Goal: Task Accomplishment & Management: Complete application form

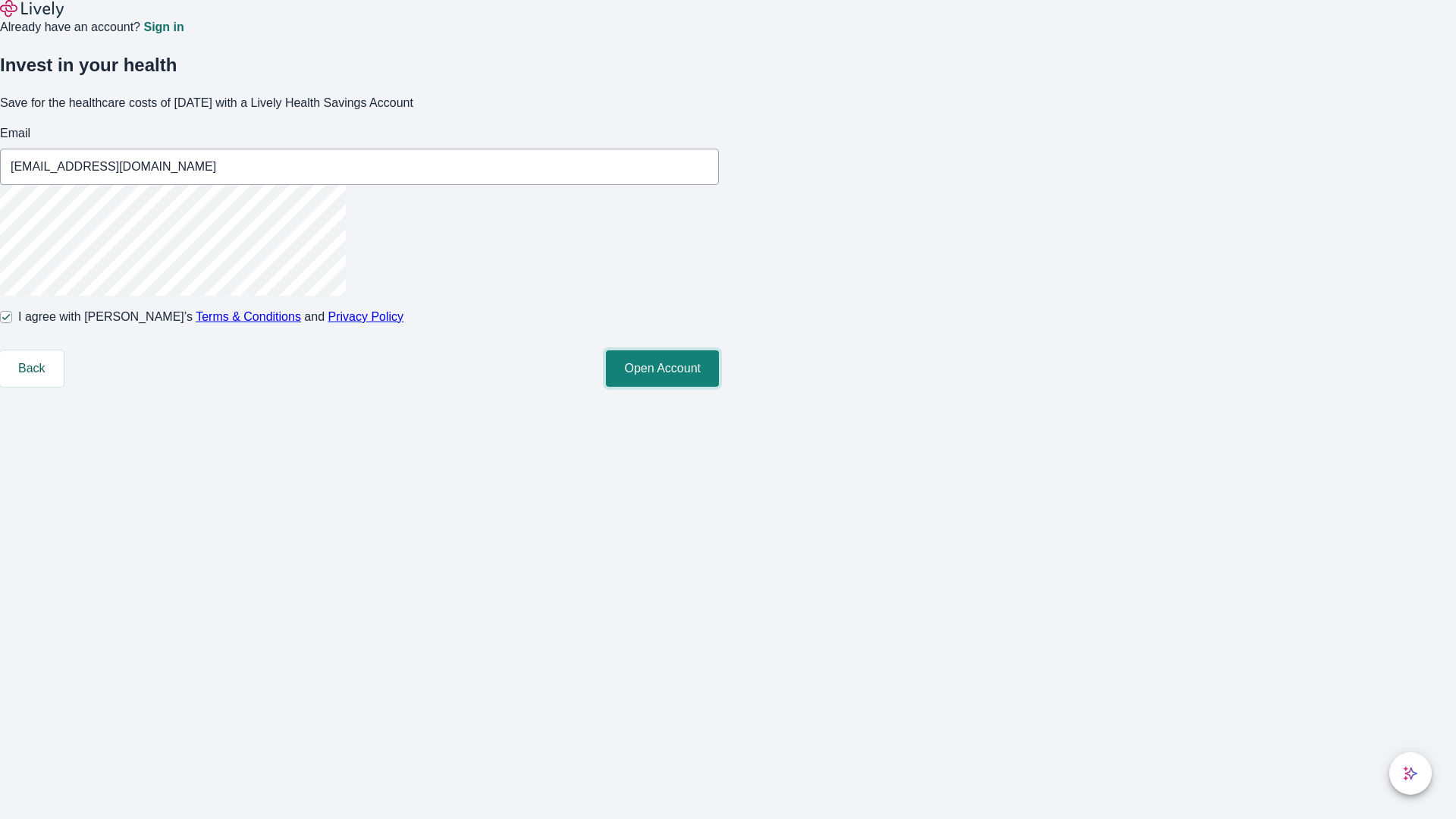
click at [719, 387] on button "Open Account" at bounding box center [662, 369] width 113 height 36
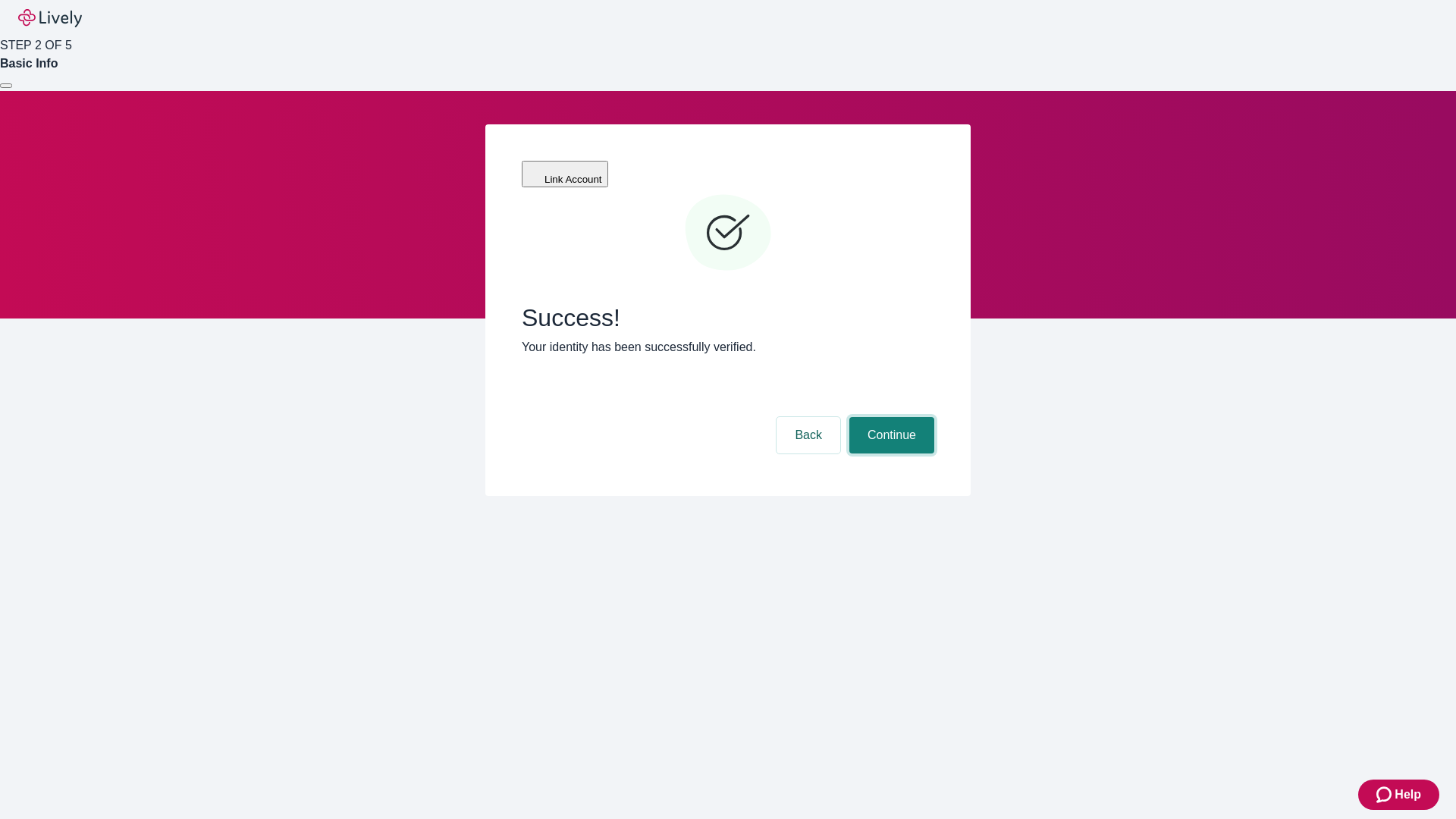
click at [890, 417] on button "Continue" at bounding box center [892, 435] width 85 height 36
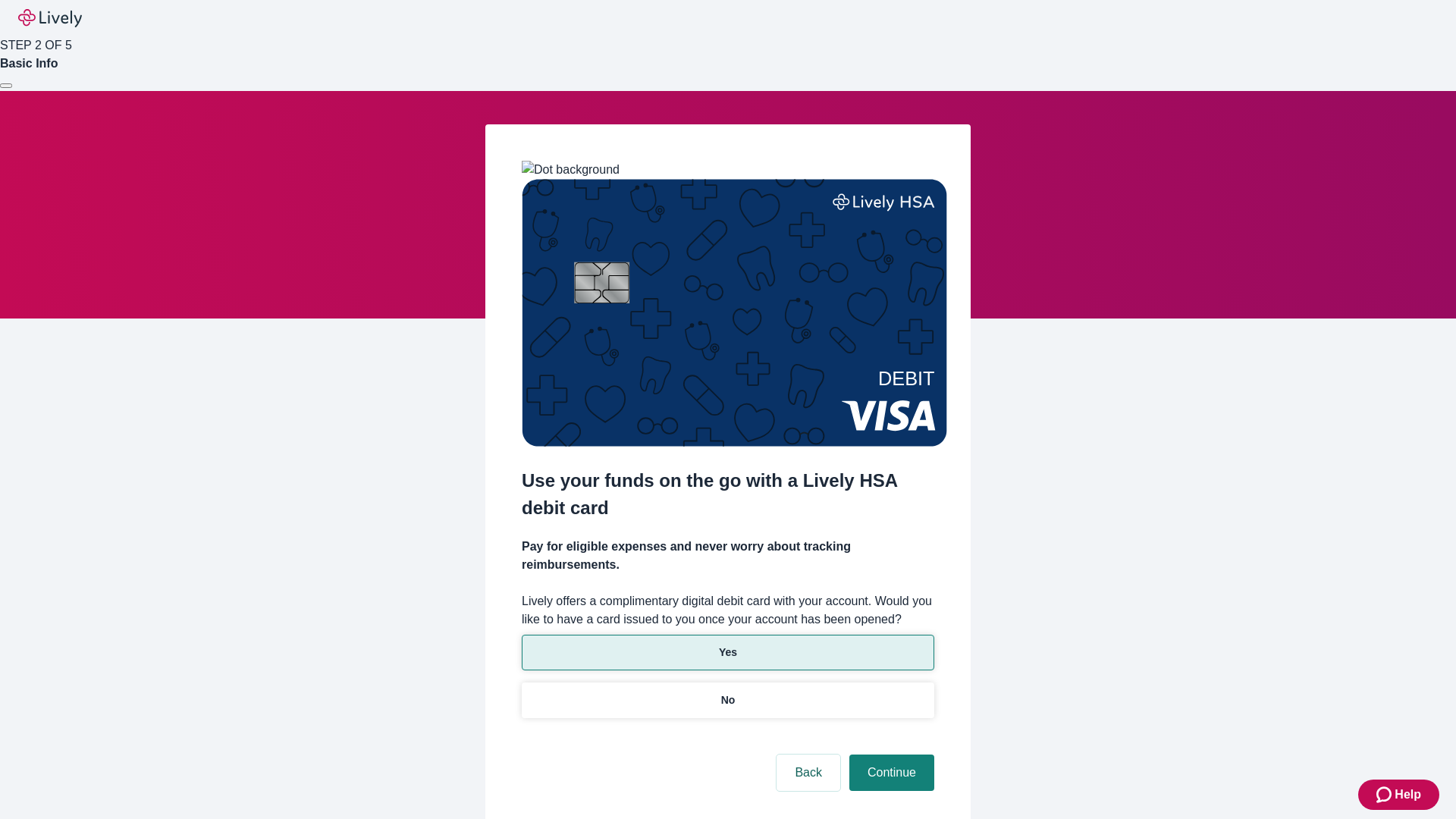
click at [727, 644] on p "Yes" at bounding box center [728, 652] width 18 height 16
click at [890, 754] on button "Continue" at bounding box center [892, 773] width 85 height 36
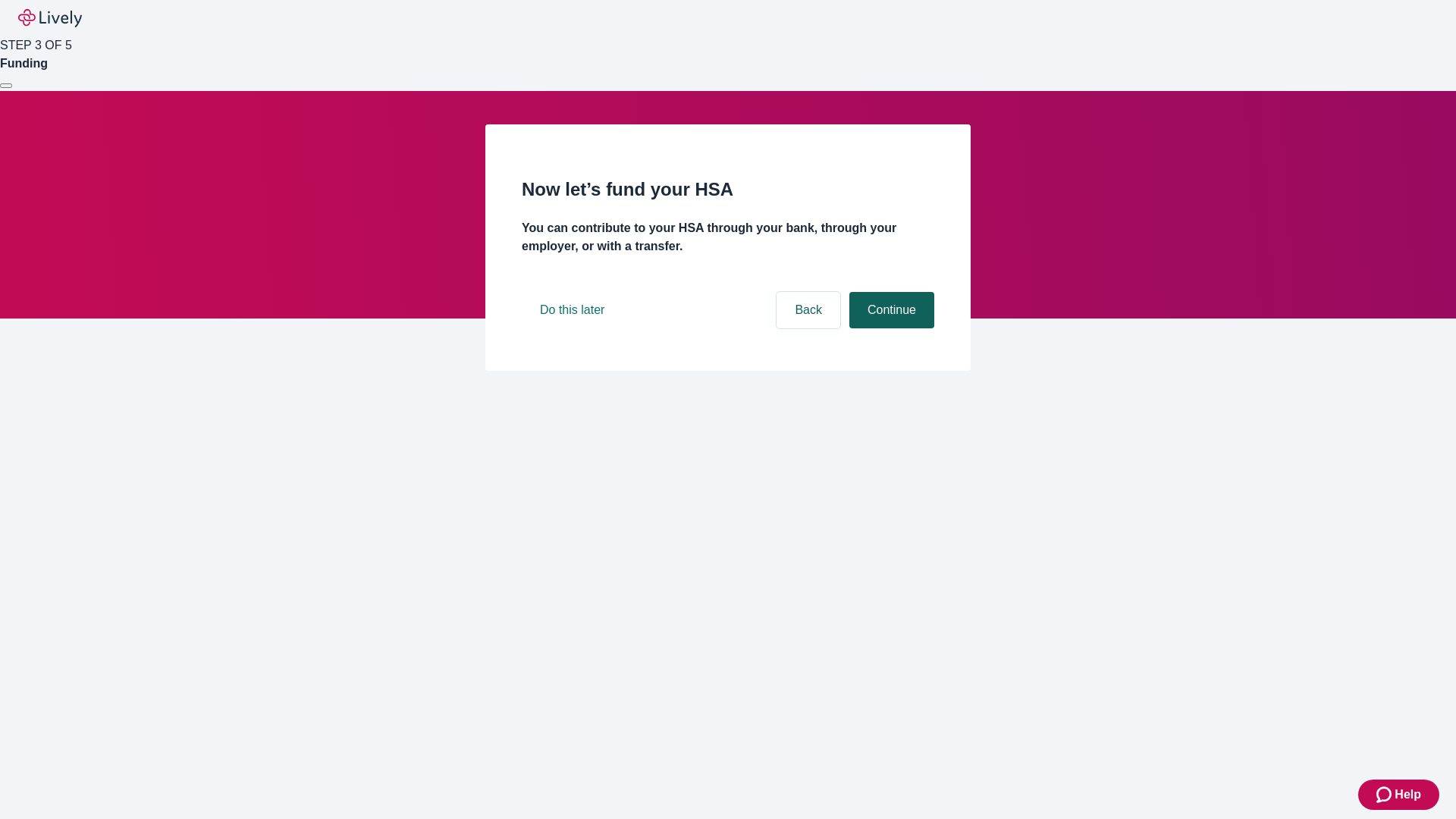
click at [890, 329] on button "Continue" at bounding box center [892, 310] width 85 height 36
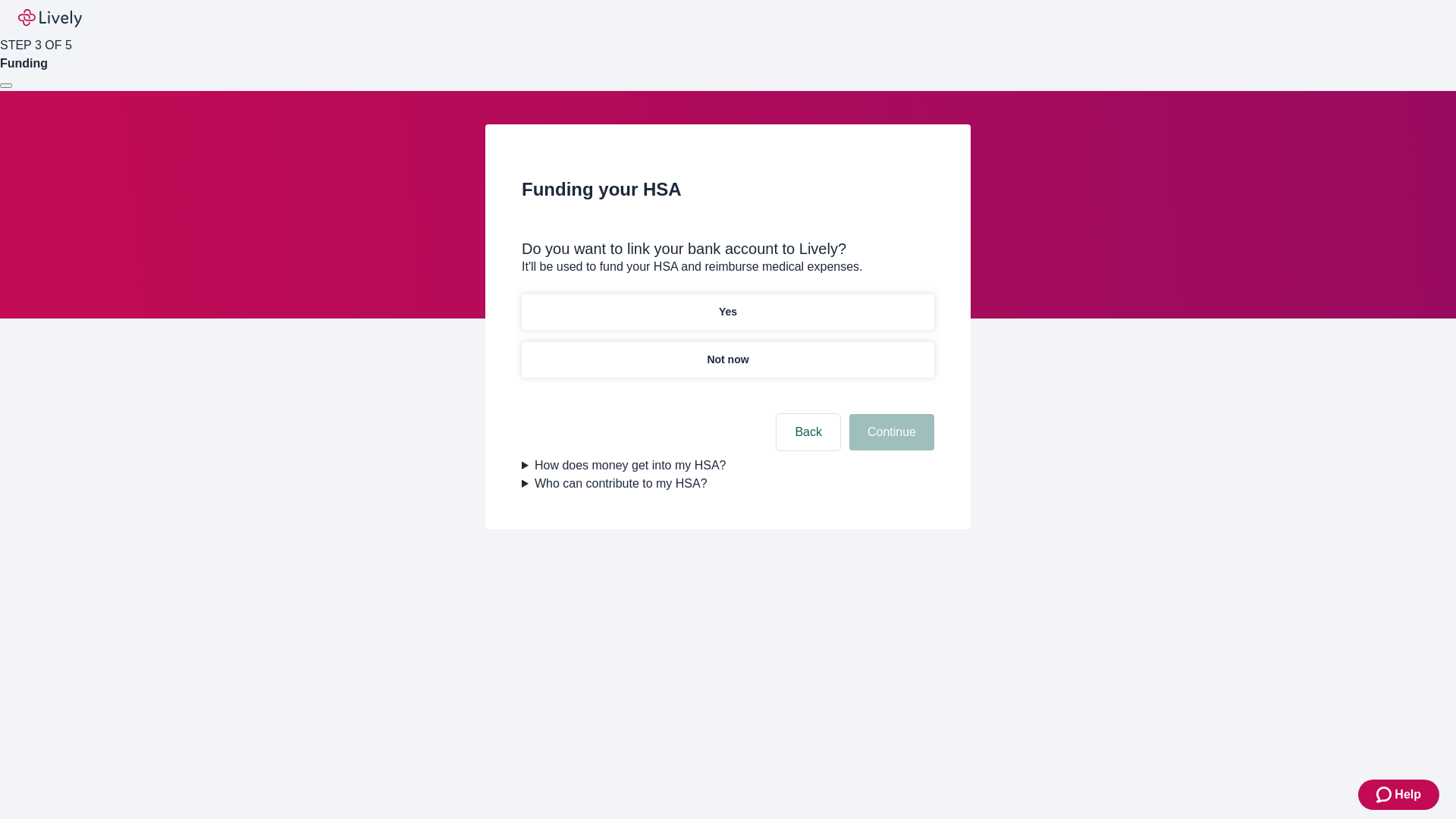
click at [727, 304] on p "Yes" at bounding box center [728, 312] width 18 height 16
click at [890, 414] on button "Continue" at bounding box center [892, 432] width 85 height 36
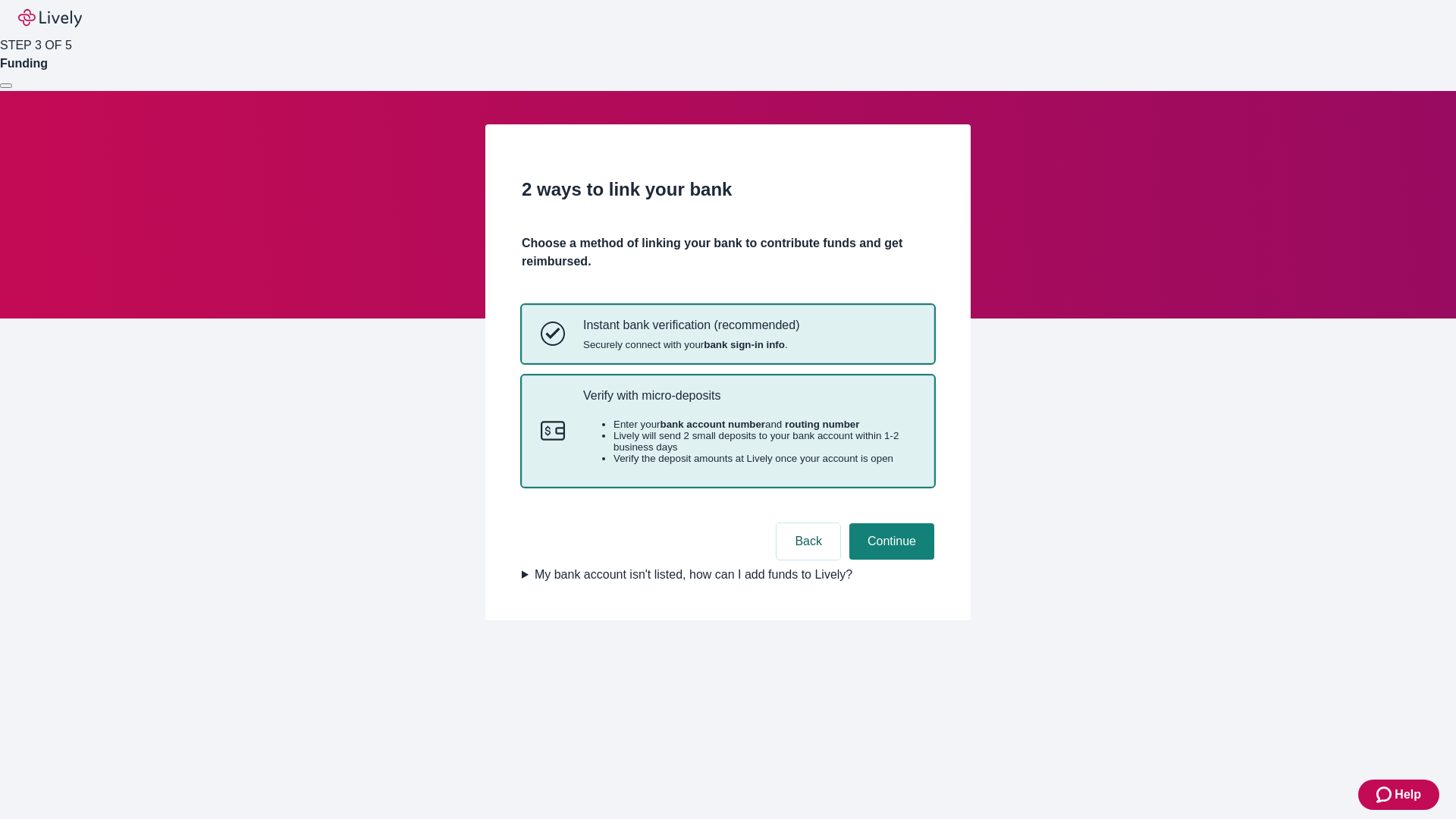
click at [748, 402] on p "Verify with micro-deposits" at bounding box center [749, 395] width 332 height 14
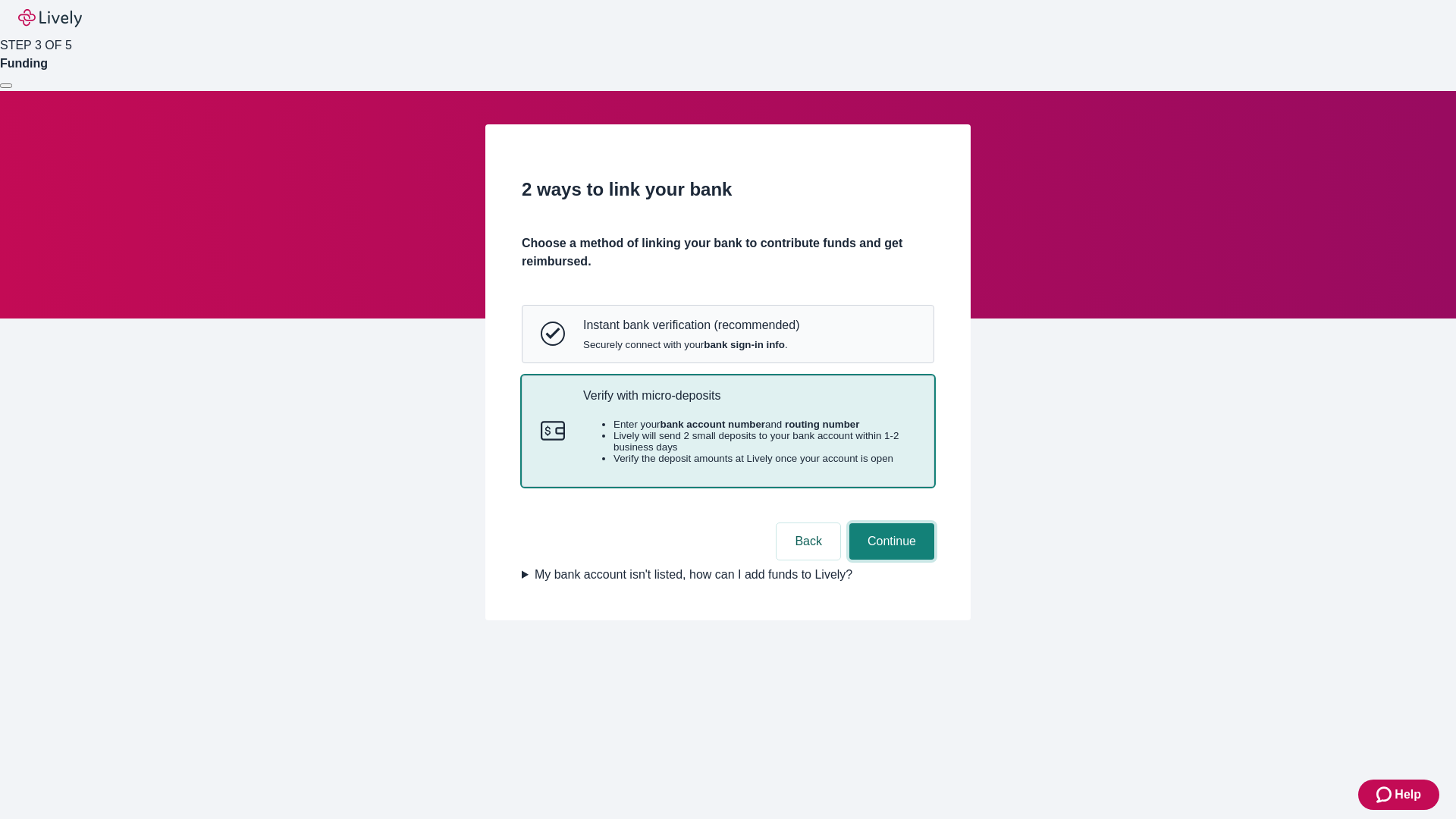
click at [890, 559] on button "Continue" at bounding box center [892, 541] width 85 height 36
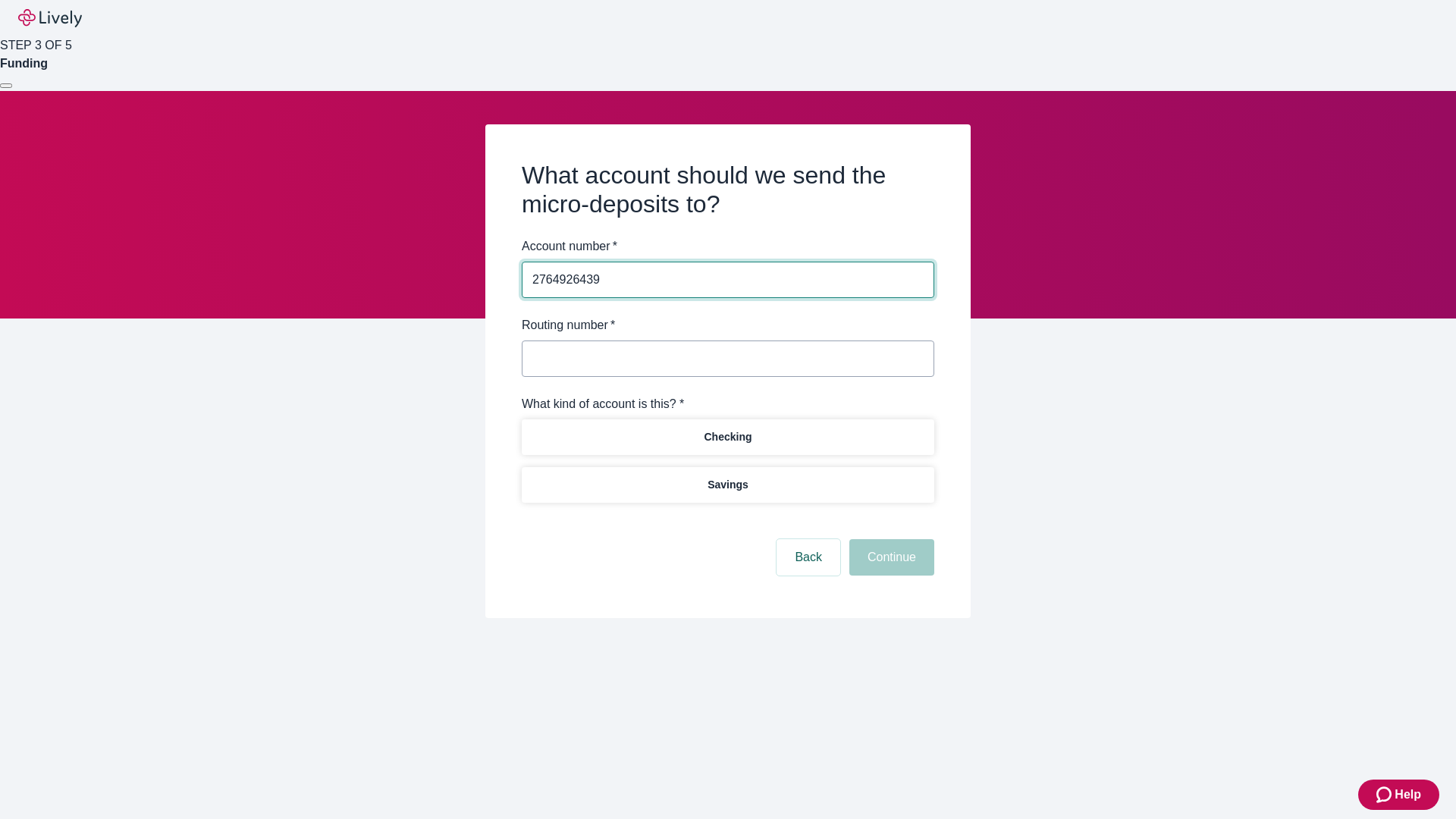
type input "2764926439"
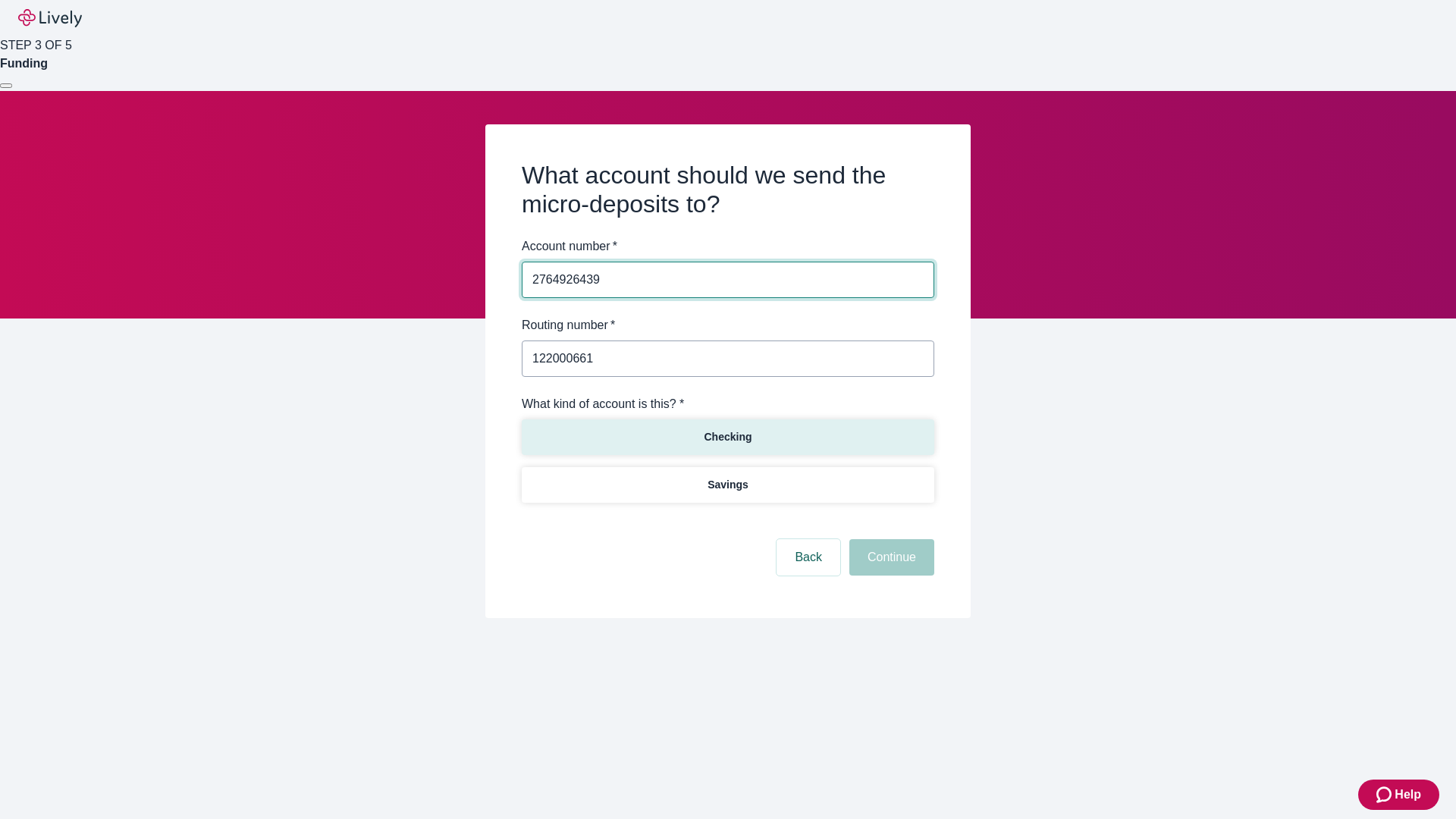
type input "122000661"
click at [727, 436] on p "Checking" at bounding box center [727, 436] width 48 height 16
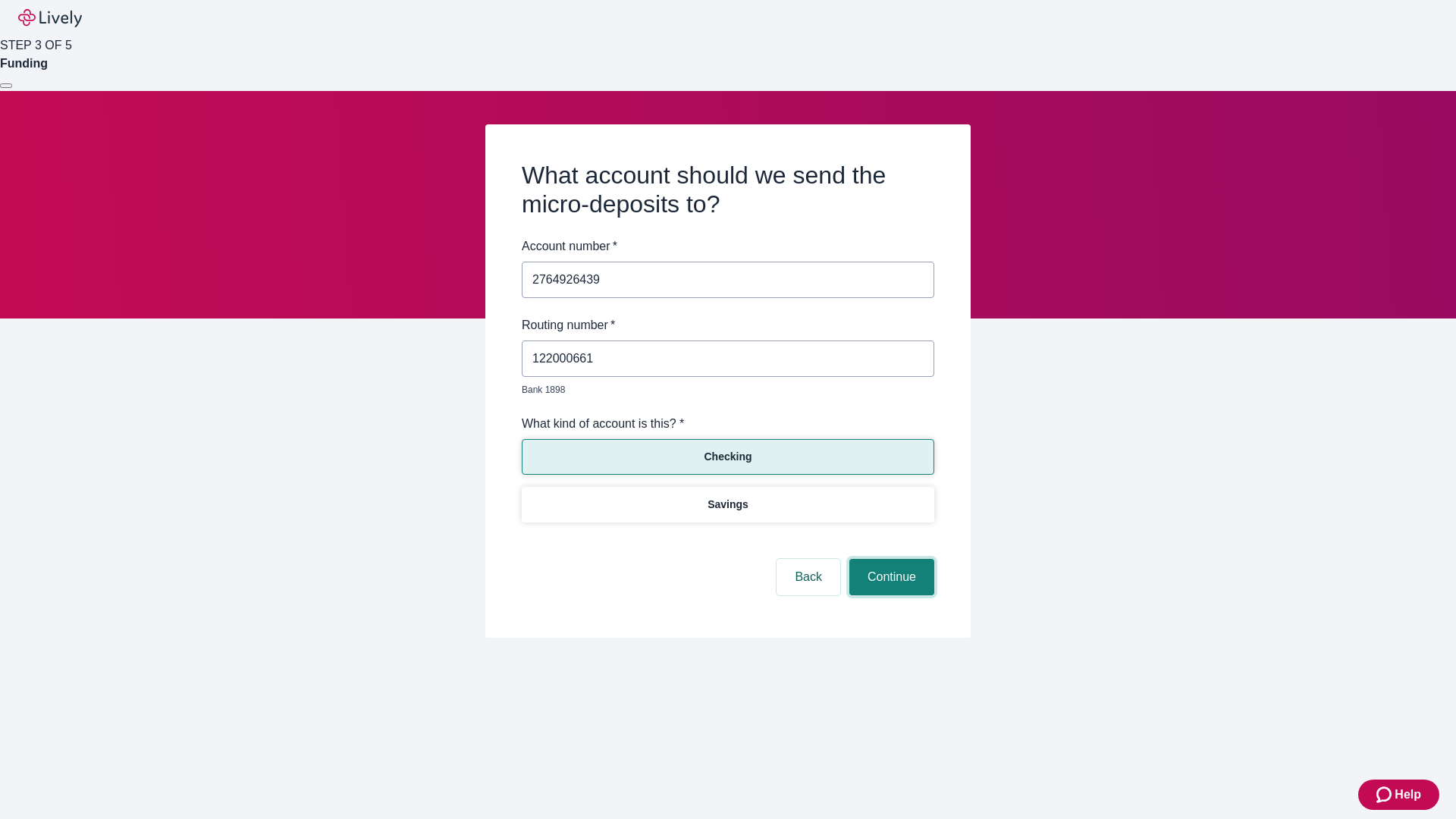
click at [890, 559] on button "Continue" at bounding box center [892, 577] width 85 height 36
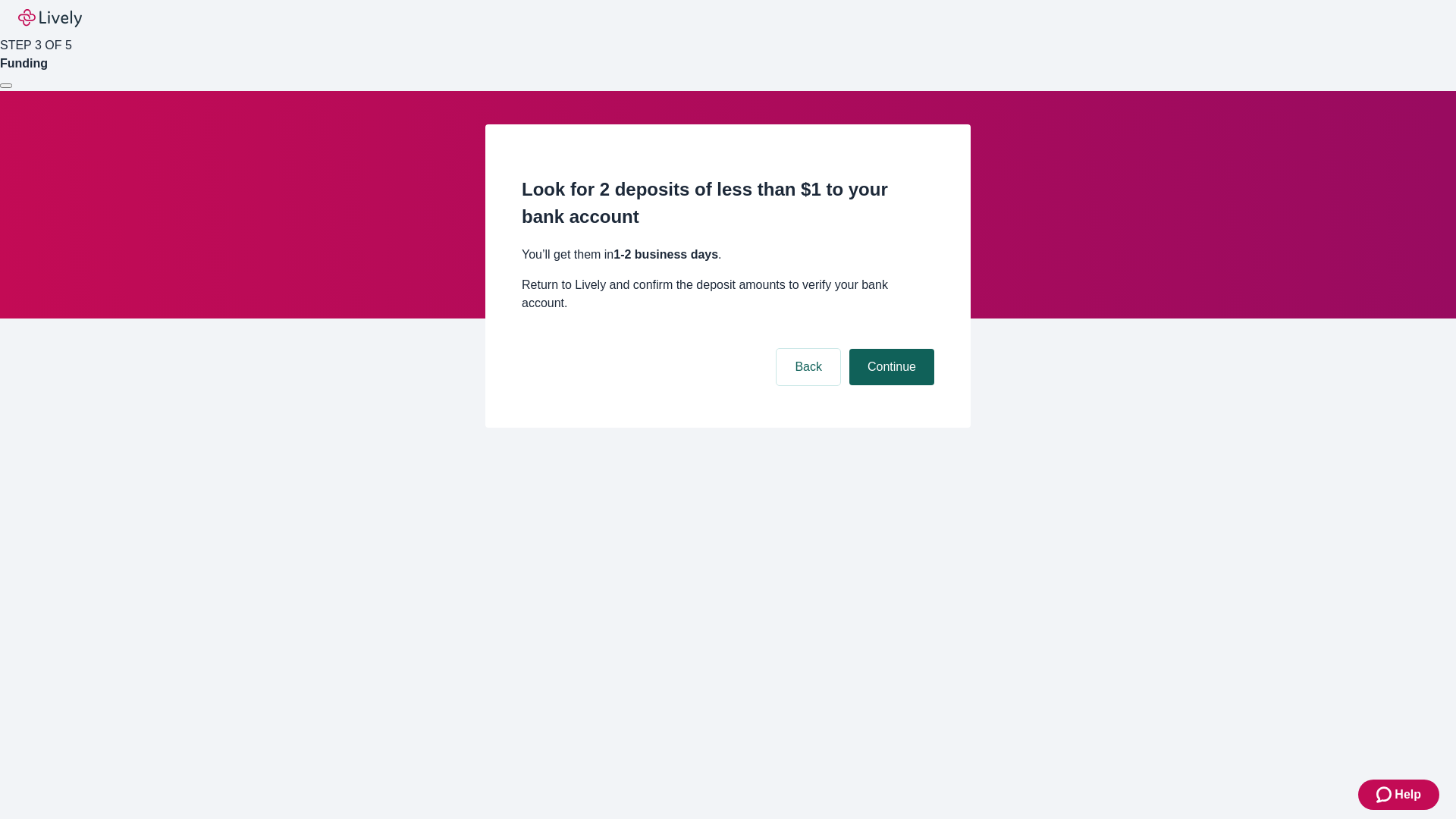
click at [890, 349] on button "Continue" at bounding box center [892, 367] width 85 height 36
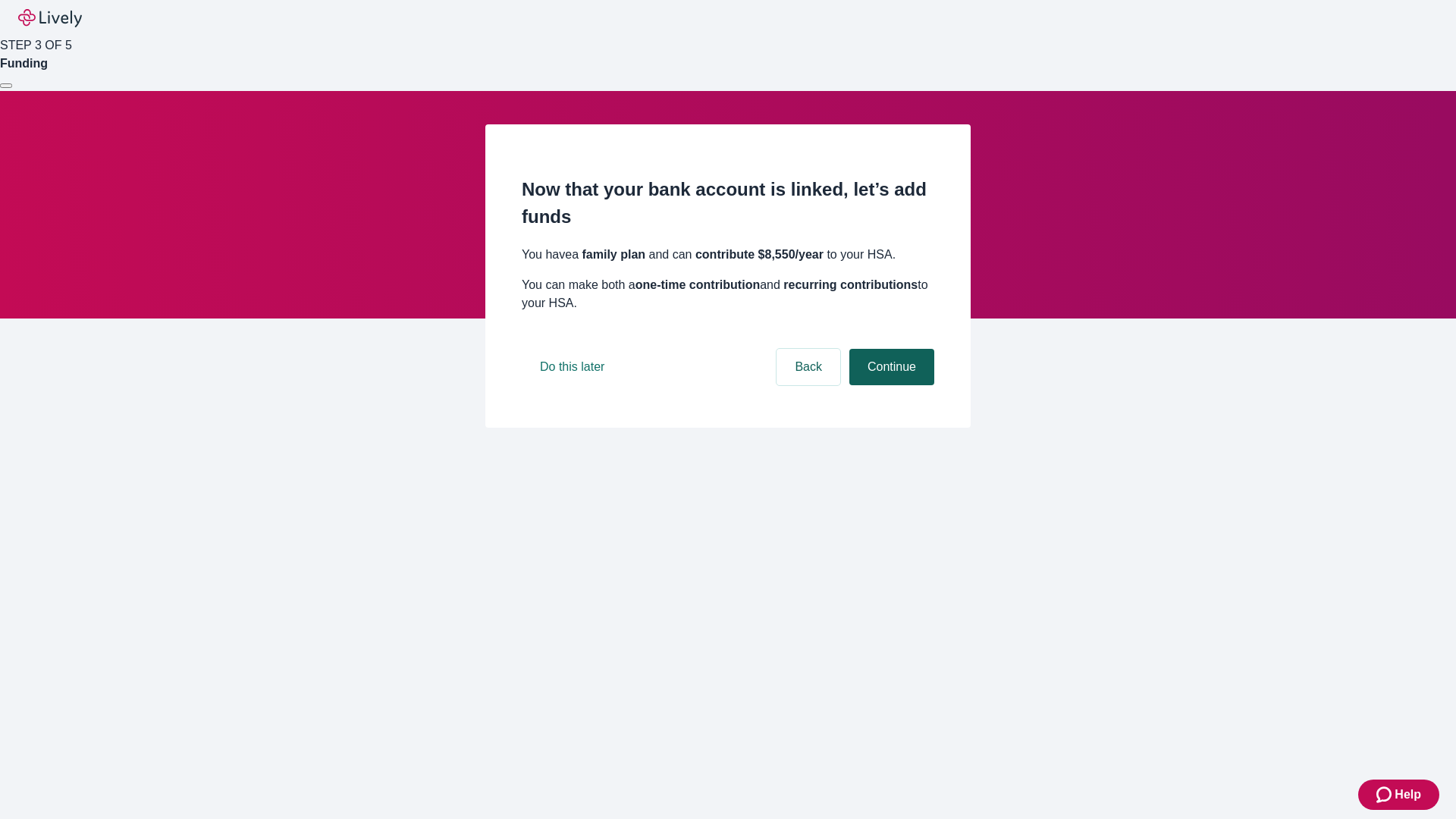
click at [890, 386] on button "Continue" at bounding box center [892, 367] width 85 height 36
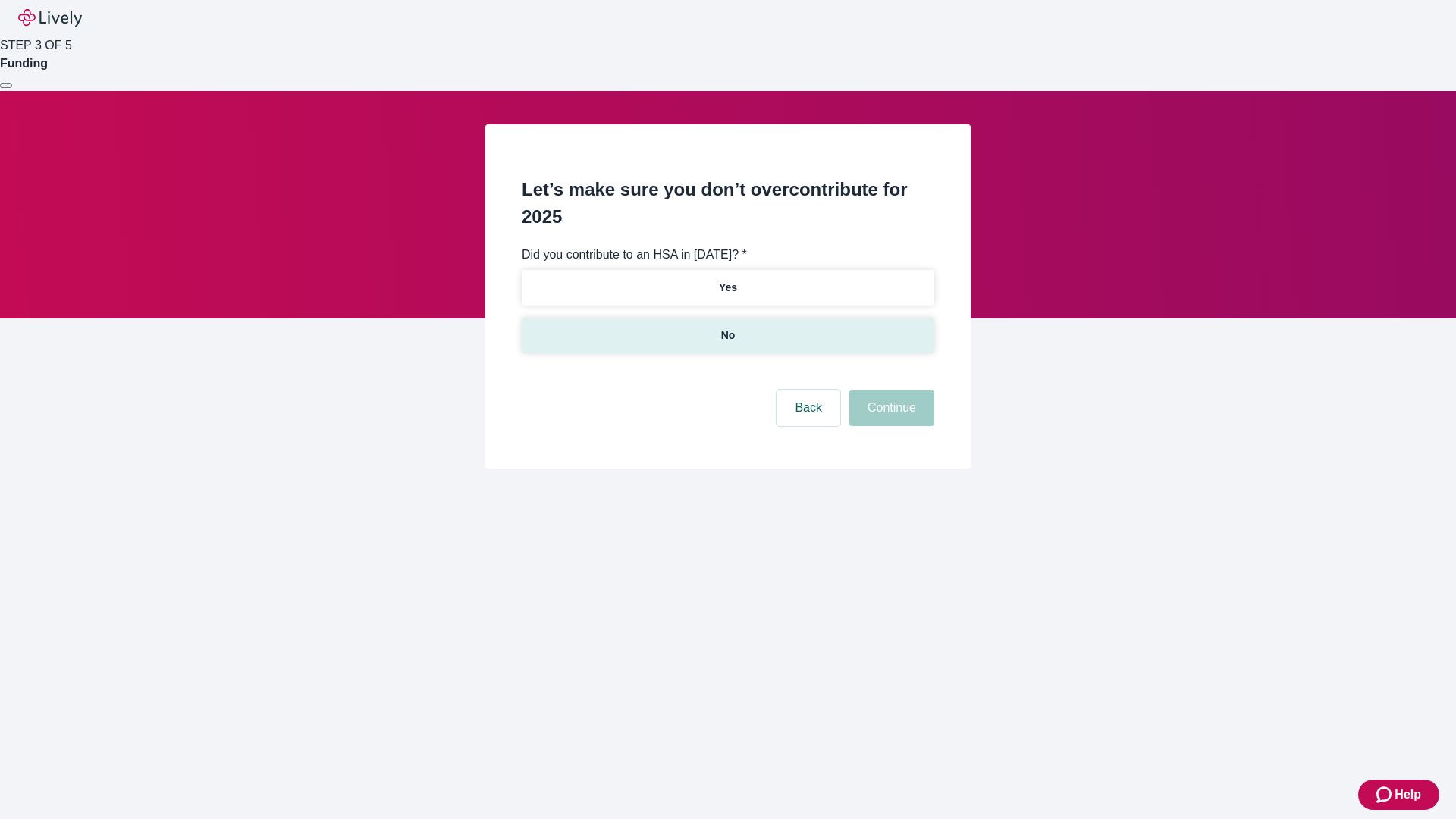
click at [727, 328] on p "No" at bounding box center [728, 335] width 14 height 16
click at [890, 390] on button "Continue" at bounding box center [892, 408] width 85 height 36
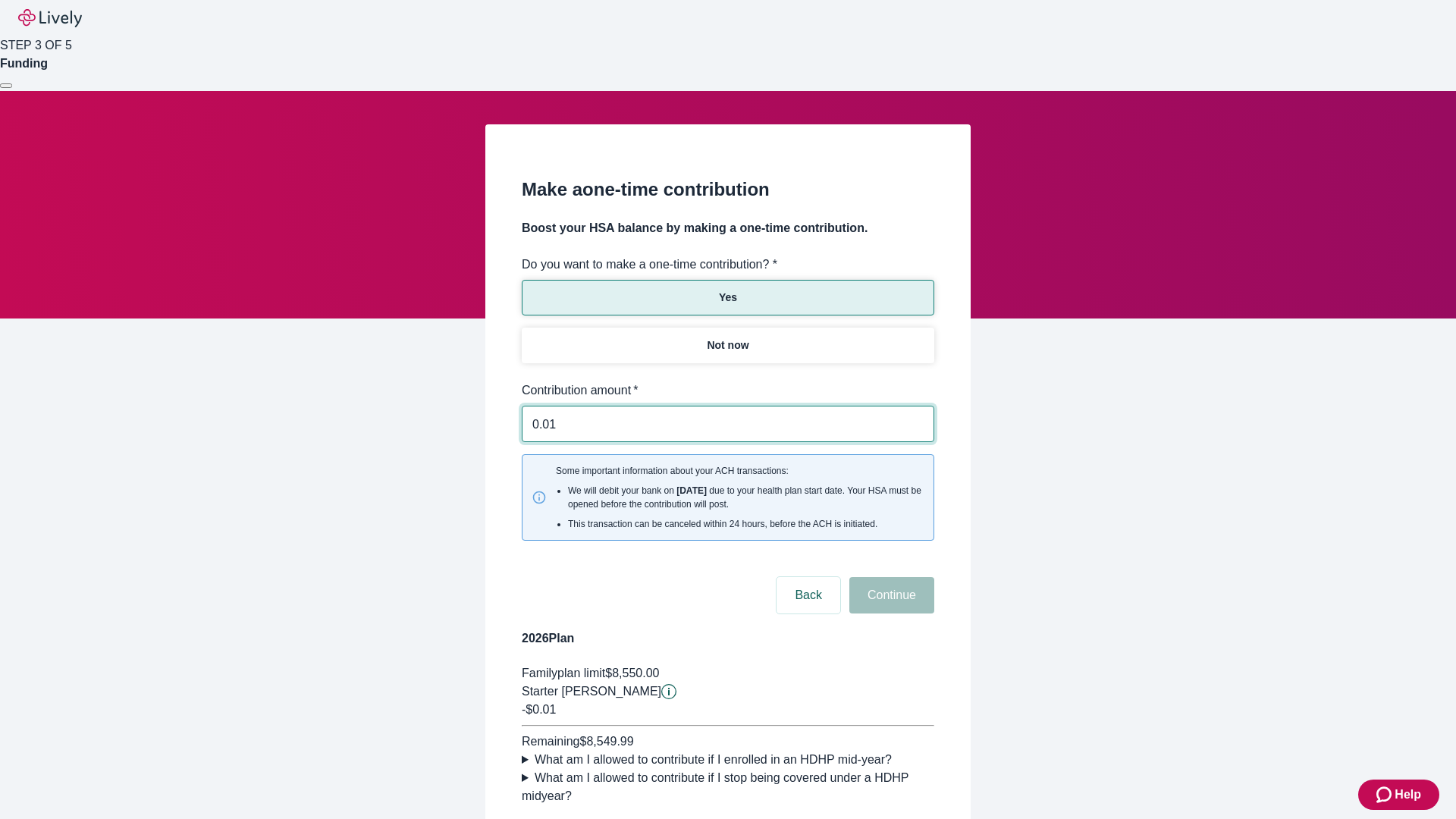
type input "0.01"
click at [890, 577] on button "Continue" at bounding box center [892, 595] width 85 height 36
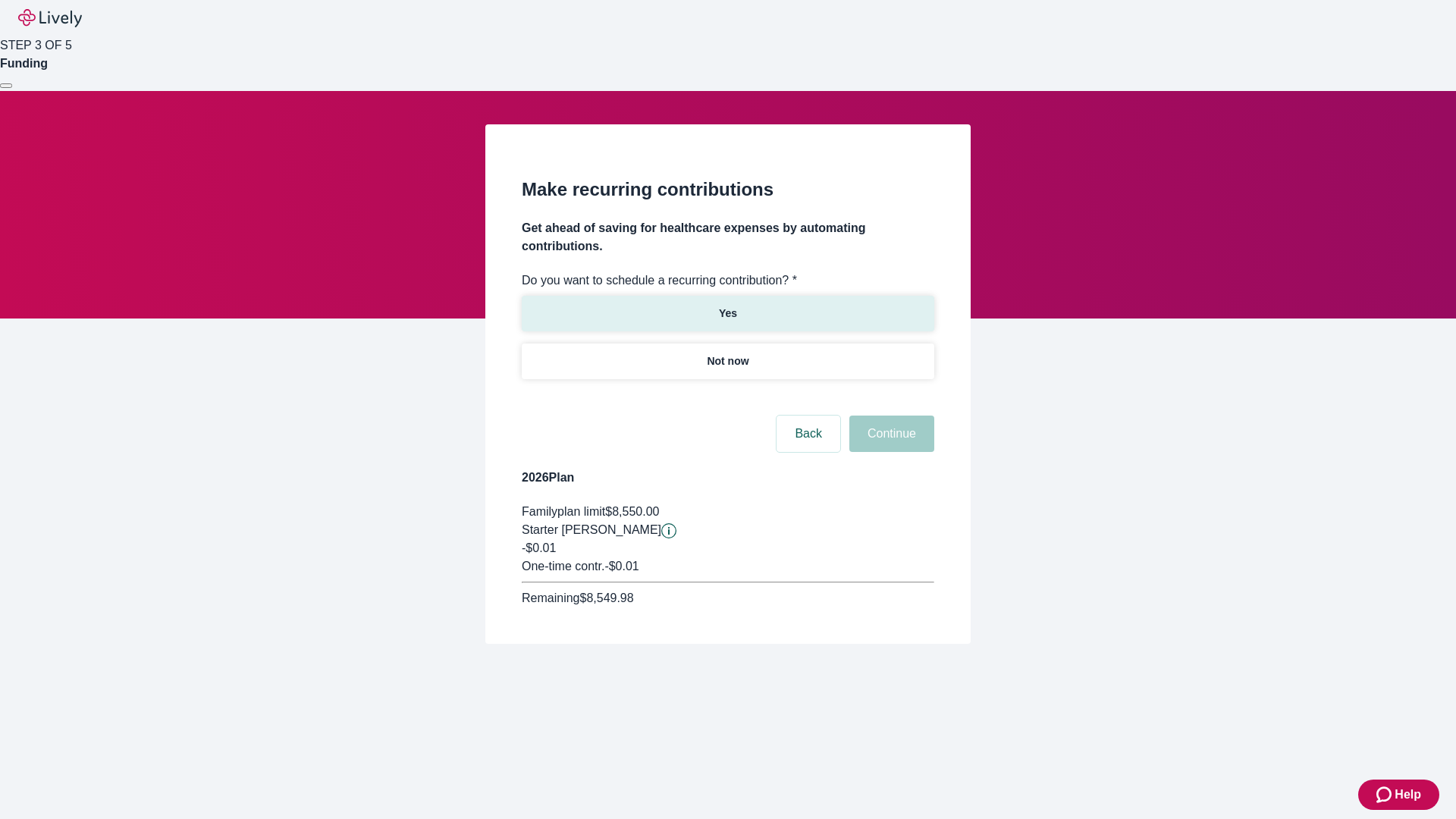
click at [727, 306] on p "Yes" at bounding box center [728, 313] width 18 height 16
click at [727, 397] on body "Help STEP 3 OF 5 Funding Make recurring contributions Get ahead of saving for h…" at bounding box center [728, 358] width 1456 height 717
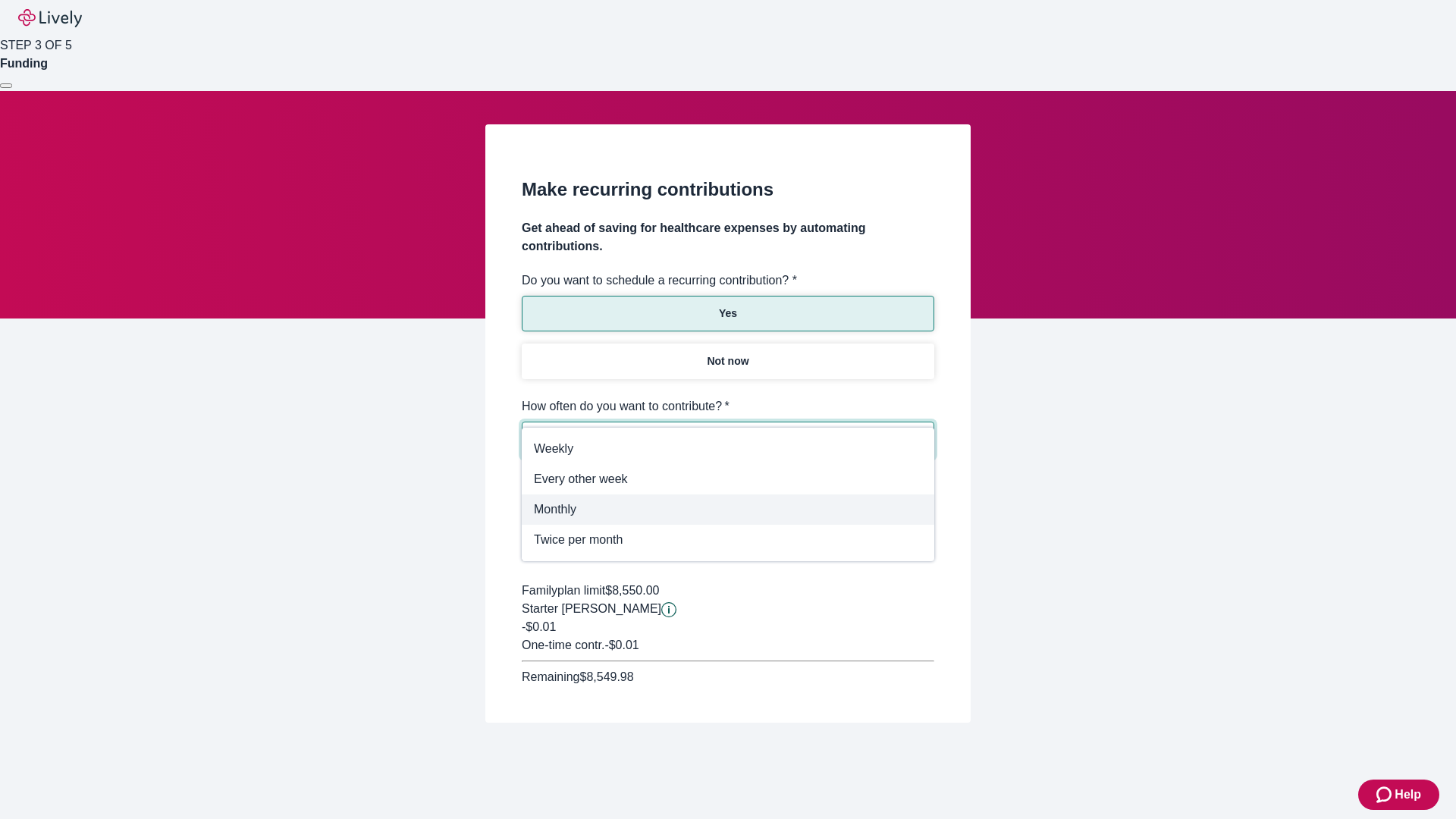
click at [728, 509] on span "Monthly" at bounding box center [728, 509] width 389 height 18
type input "Monthly"
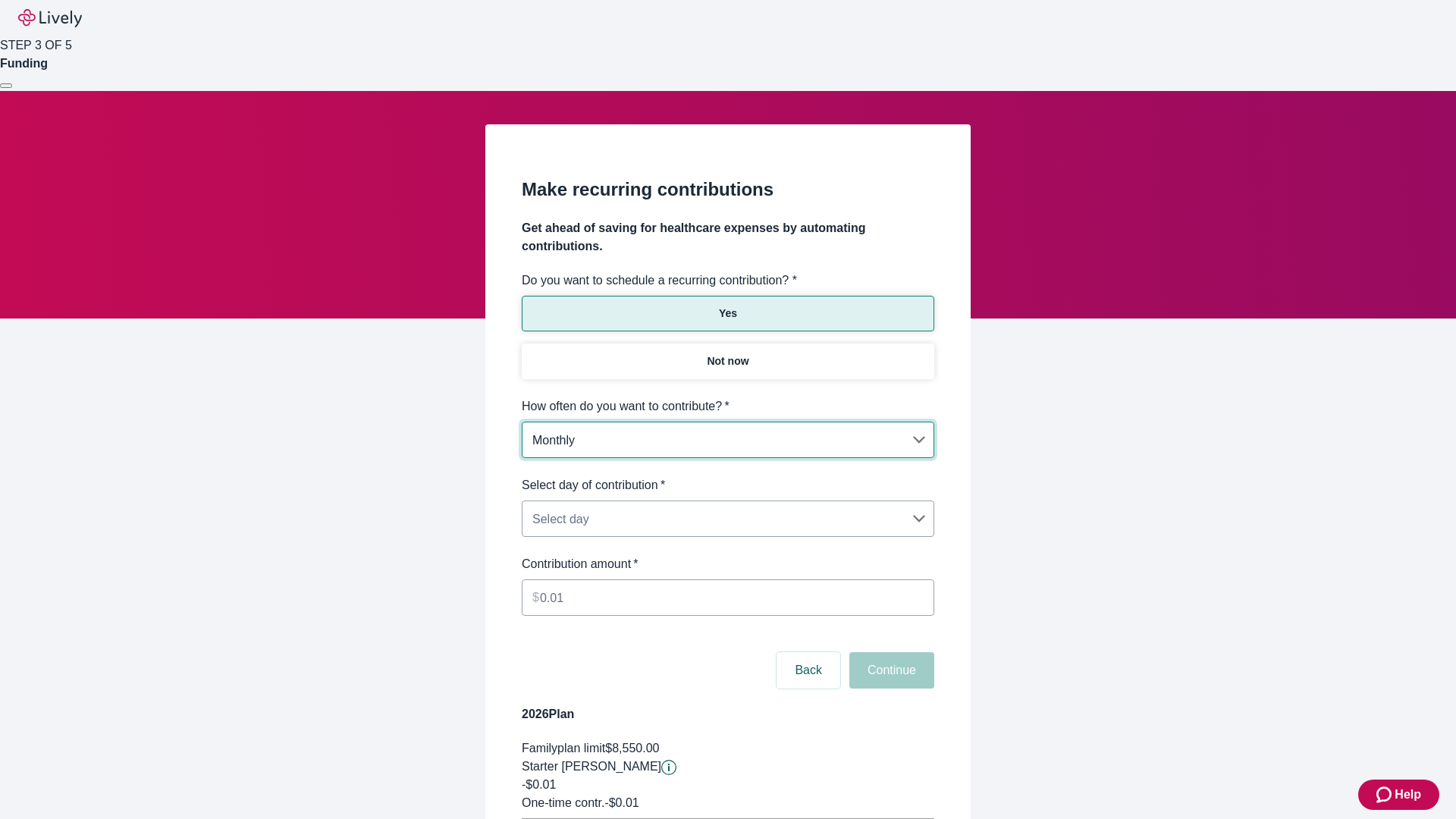
click at [727, 476] on body "Help STEP 3 OF 5 Funding Make recurring contributions Get ahead of saving for h…" at bounding box center [728, 477] width 1456 height 953
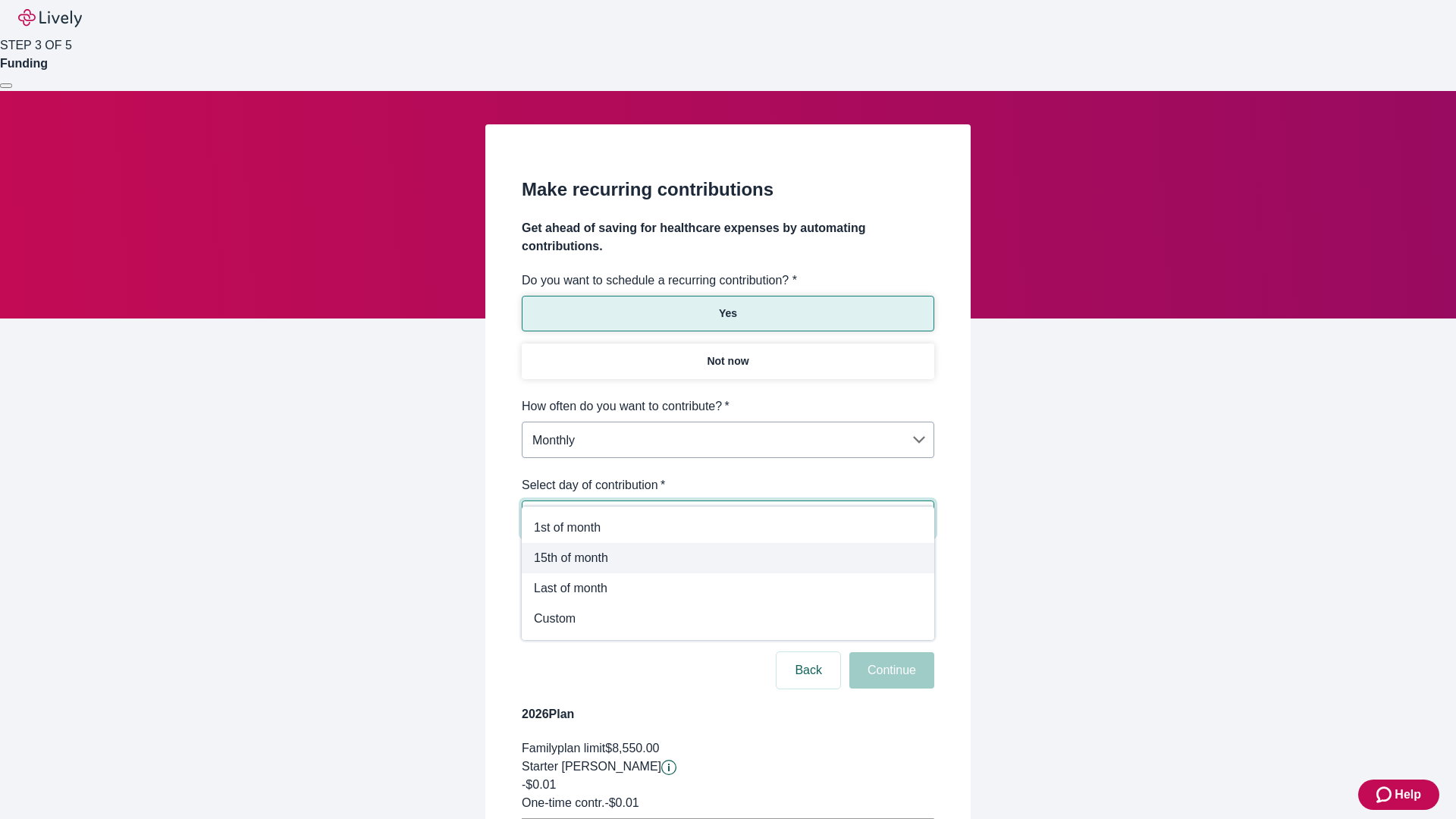
click at [728, 558] on span "15th of month" at bounding box center [728, 558] width 389 height 18
type input "Monthly15th"
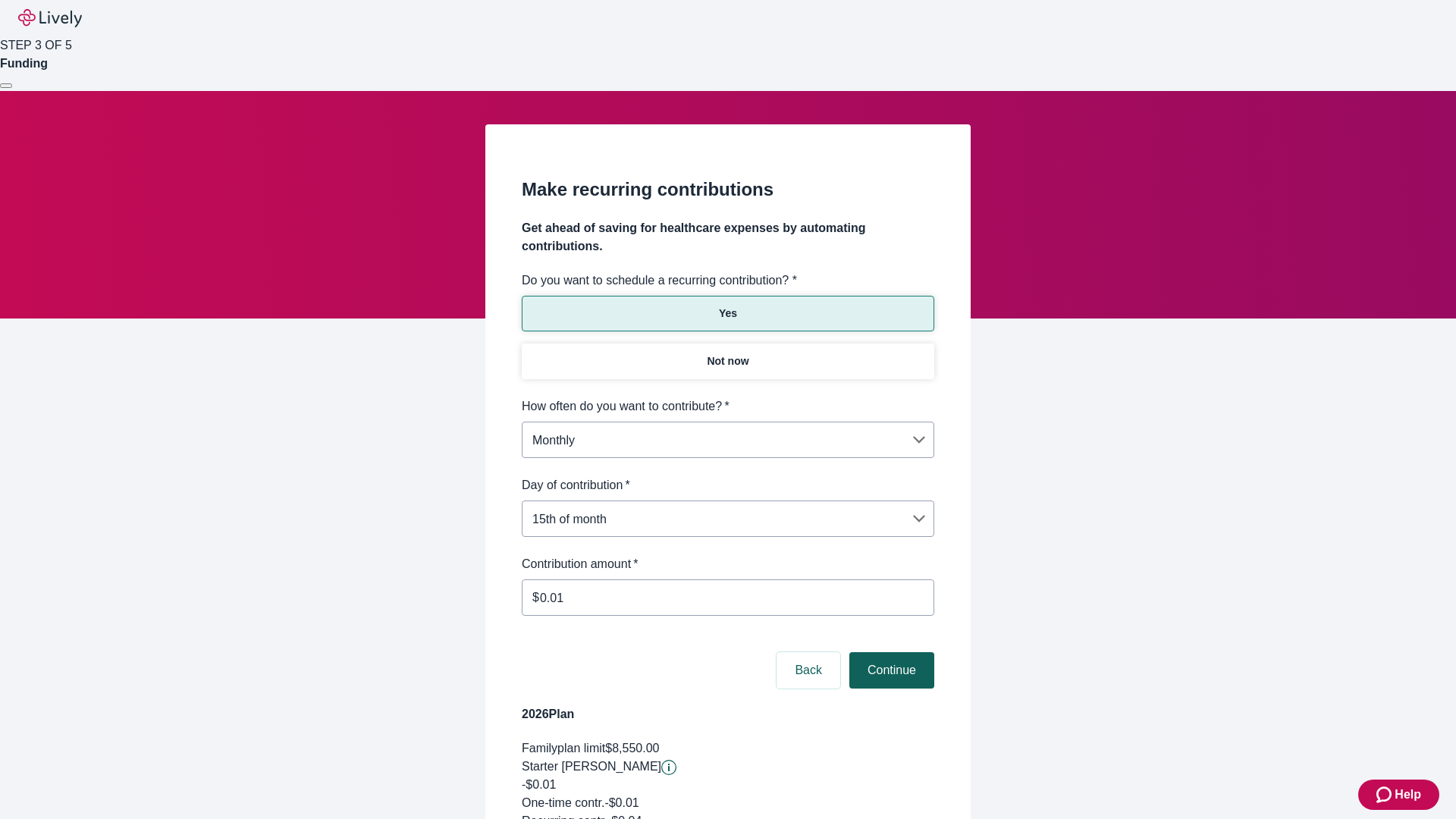
click at [890, 652] on button "Continue" at bounding box center [892, 670] width 85 height 36
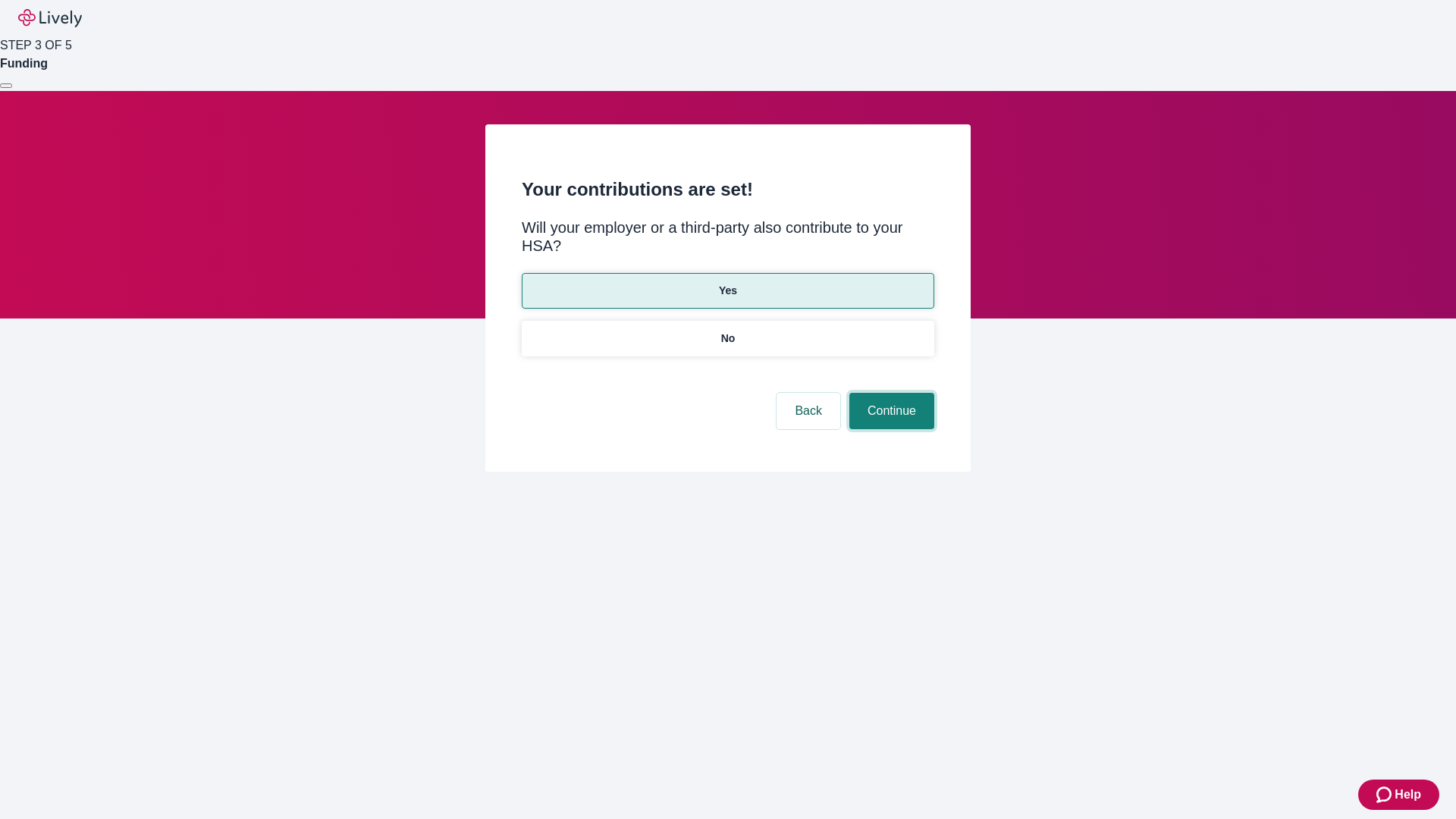
click at [890, 393] on button "Continue" at bounding box center [892, 411] width 85 height 36
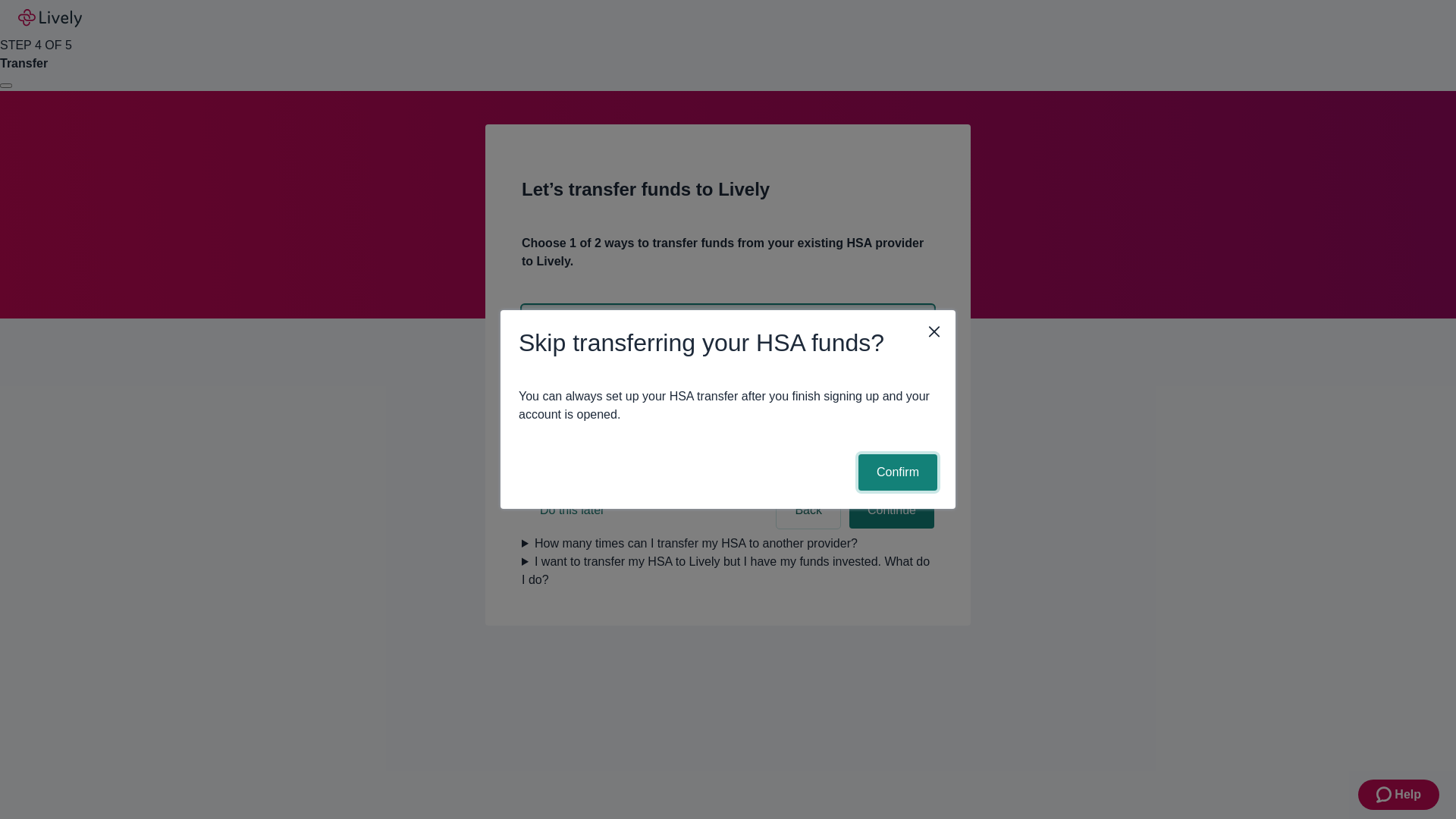
click at [896, 472] on button "Confirm" at bounding box center [898, 472] width 79 height 36
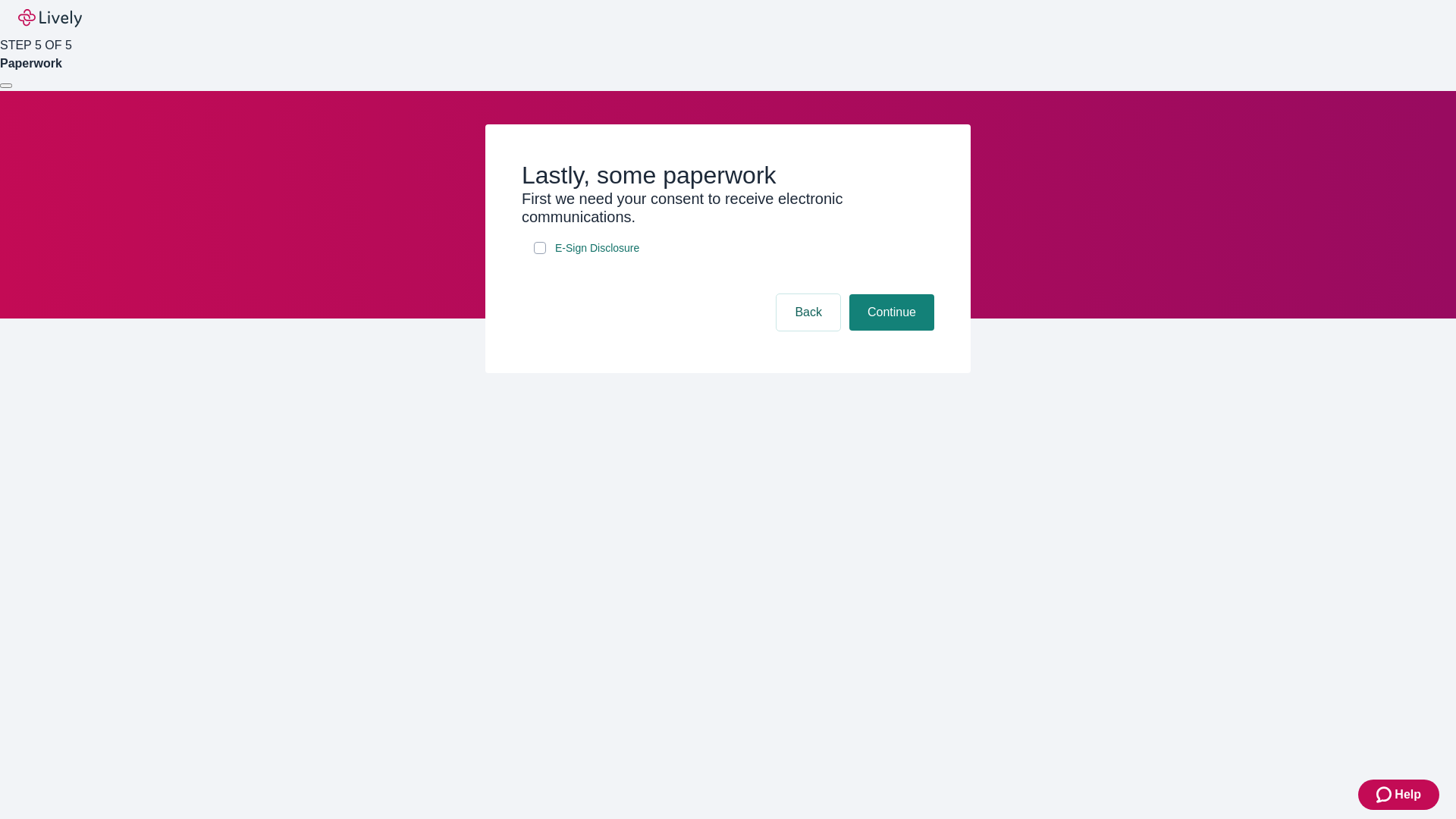
click at [540, 254] on input "E-Sign Disclosure" at bounding box center [540, 248] width 12 height 12
checkbox input "true"
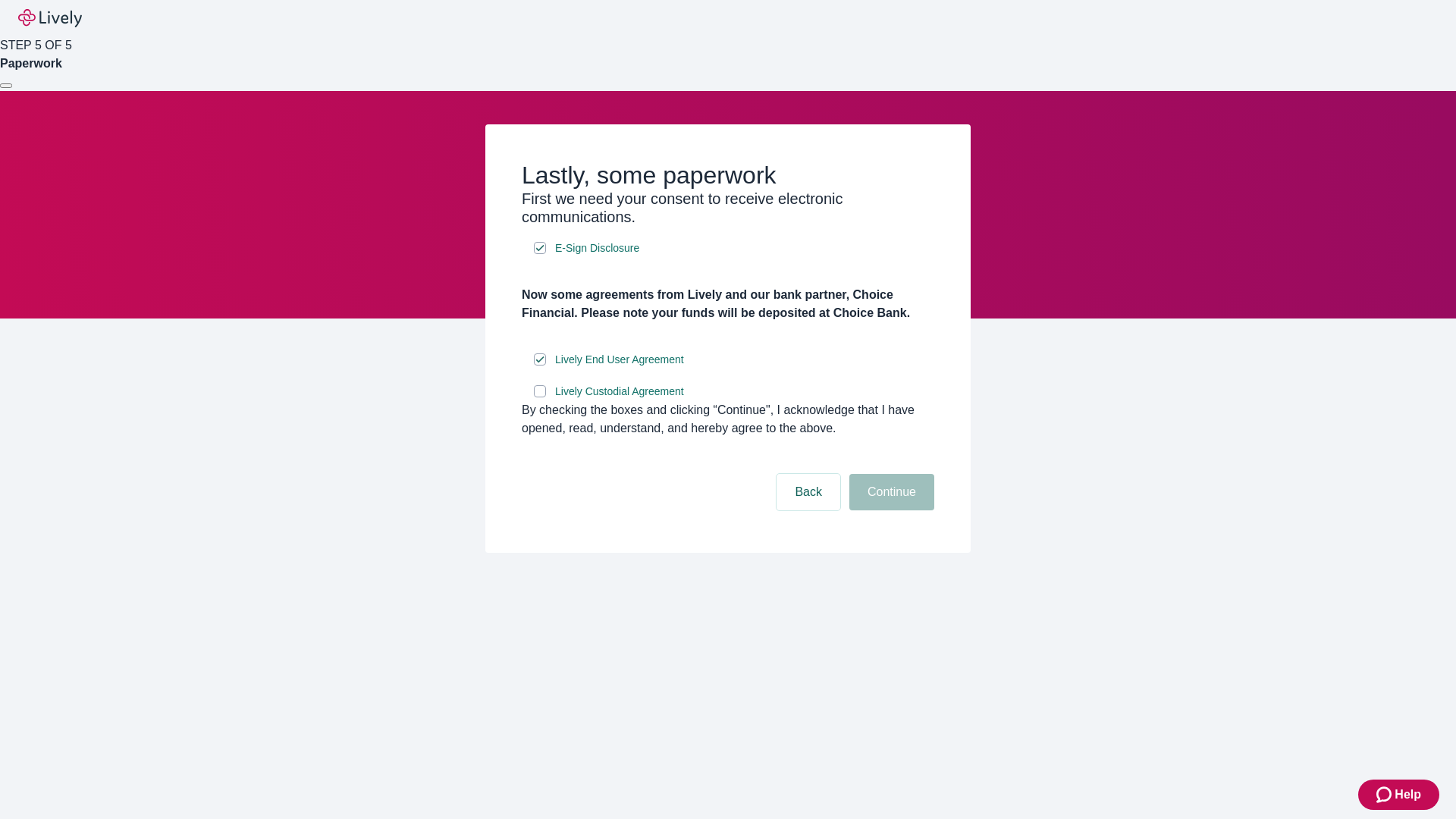
click at [540, 397] on input "Lively Custodial Agreement" at bounding box center [540, 392] width 12 height 12
checkbox input "true"
click at [890, 510] on button "Continue" at bounding box center [892, 492] width 85 height 36
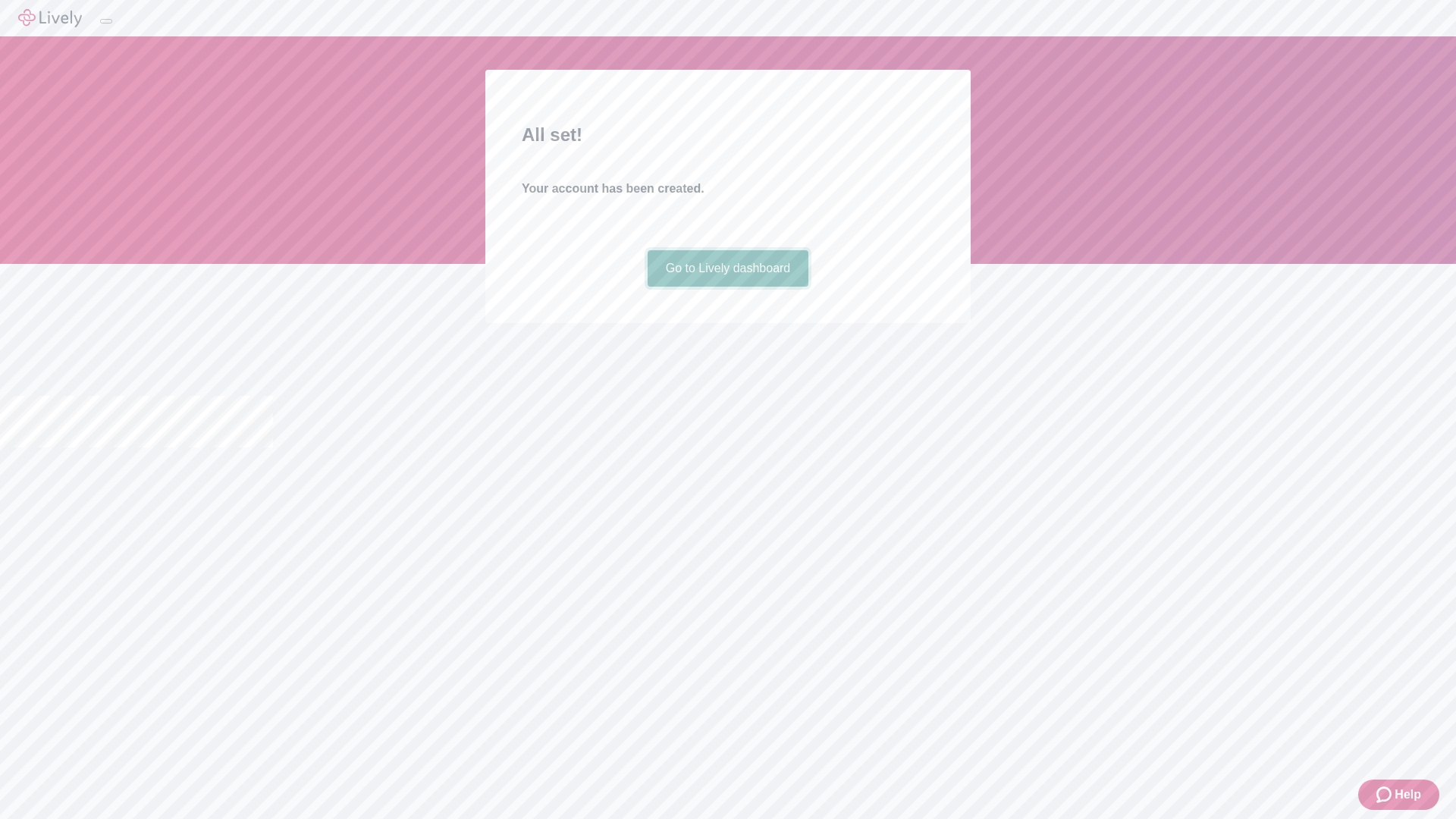
click at [727, 287] on link "Go to Lively dashboard" at bounding box center [728, 269] width 162 height 36
